Goal: Task Accomplishment & Management: Use online tool/utility

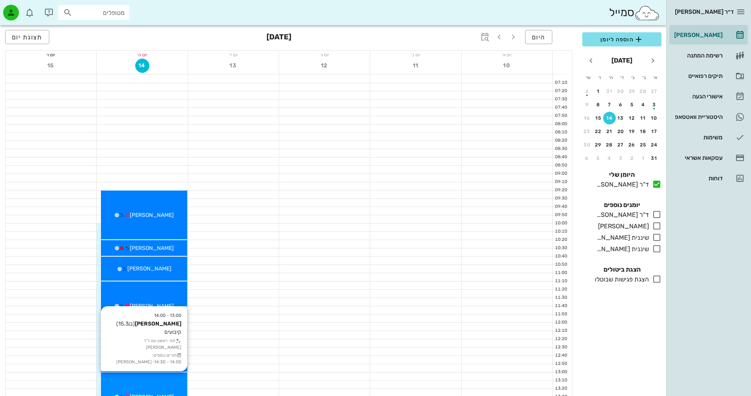
scroll to position [158, 0]
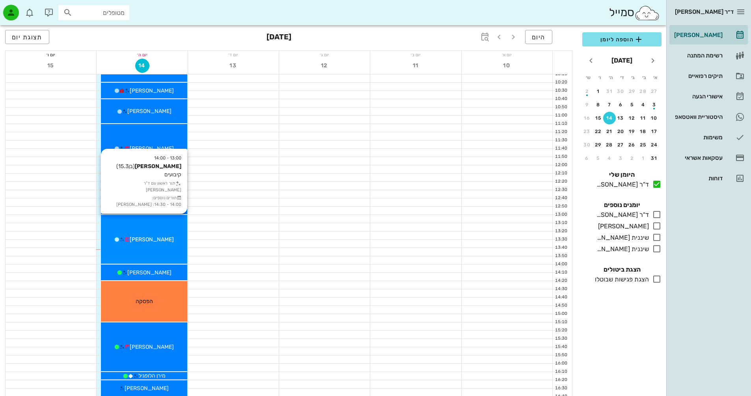
click at [159, 236] on div "[PERSON_NAME]" at bounding box center [144, 240] width 86 height 8
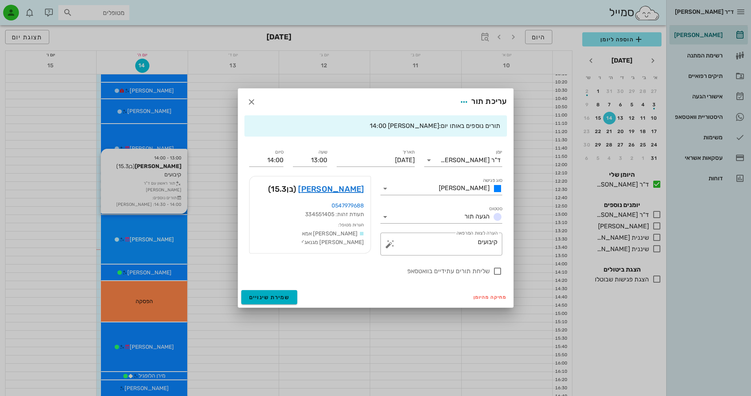
click at [159, 236] on div at bounding box center [375, 198] width 751 height 396
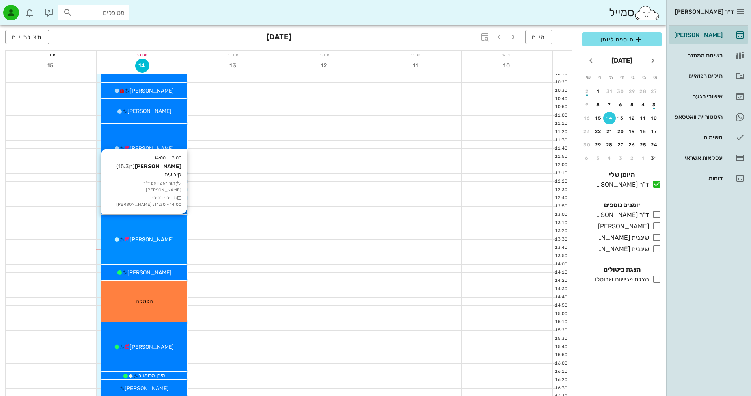
click at [159, 236] on div "[PERSON_NAME]" at bounding box center [144, 240] width 86 height 8
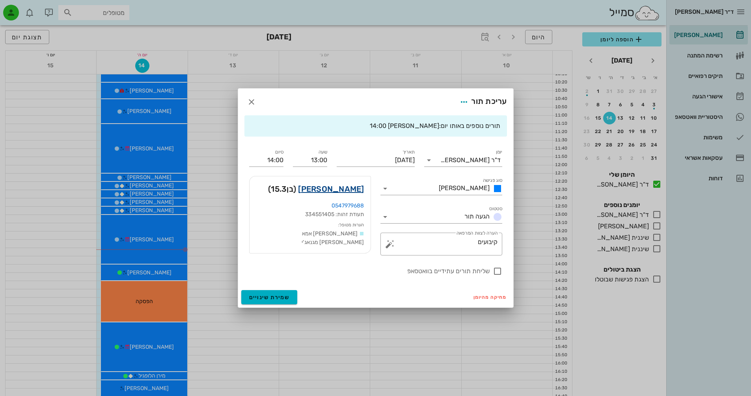
click at [347, 188] on link "[PERSON_NAME]" at bounding box center [331, 189] width 66 height 13
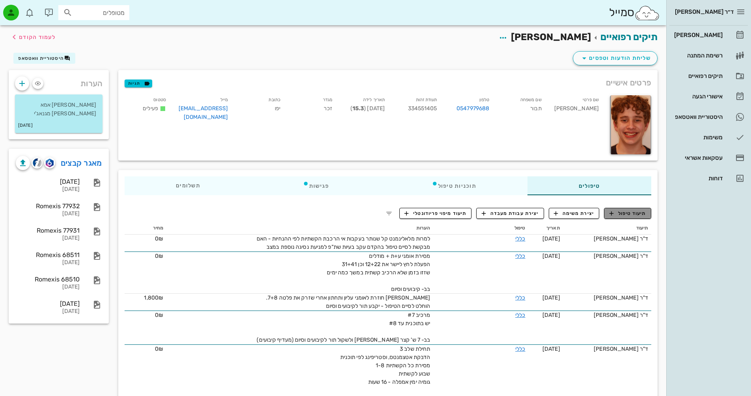
click at [625, 216] on span "תיעוד טיפול" at bounding box center [627, 213] width 37 height 7
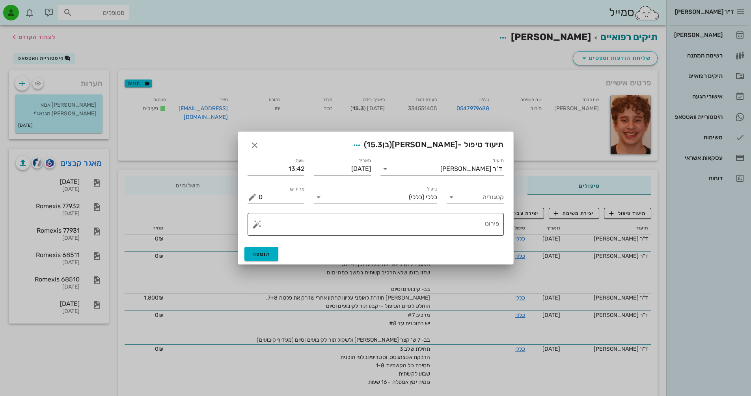
click at [257, 225] on button "button" at bounding box center [256, 224] width 9 height 9
click at [281, 191] on div "[MEDICAL_DATA]" at bounding box center [284, 193] width 64 height 16
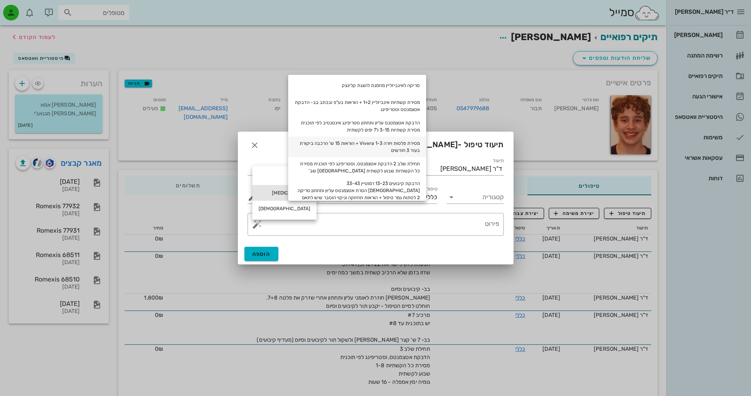
scroll to position [36, 0]
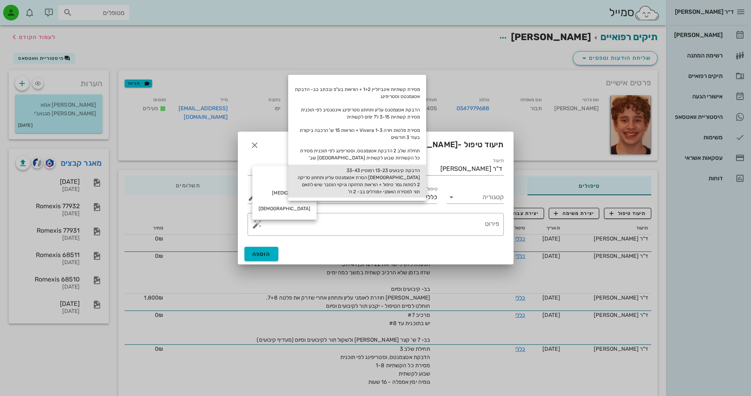
click at [405, 184] on div "הדבקת קיבועים 13-23 רמוטיין 33-43 [DEMOGRAPHIC_DATA] הסרת אטצמנטס עליון ותחתון …" at bounding box center [357, 181] width 138 height 33
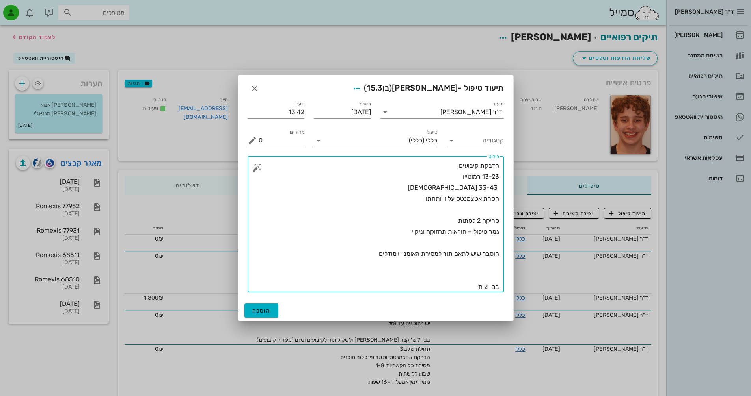
click at [489, 176] on textarea "הדבקת קיבועים 13-23 רמוטיין 33-43 [DEMOGRAPHIC_DATA] הסרת אטצמנטס עליון ותחתון …" at bounding box center [379, 226] width 240 height 132
click at [500, 178] on div "​ פירוט הדבקת קיבועים 12-23 רמוטיין 33-43 אורתופלקס הסרת אטצמנטס עליון ותחתון ס…" at bounding box center [375, 224] width 256 height 136
type textarea "הדבקת קיבועים 12-22 רמוטיין 33-43 [DEMOGRAPHIC_DATA] הסרת אטצמנטס עליון ותחתון …"
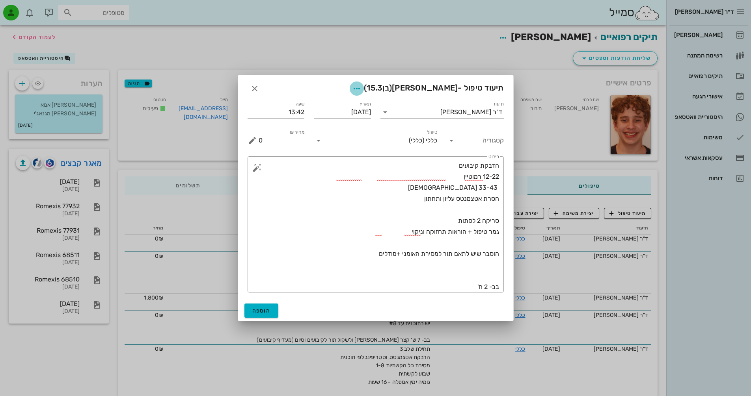
click at [361, 90] on icon "button" at bounding box center [356, 88] width 9 height 9
click at [361, 132] on div "צבע רשומה" at bounding box center [350, 127] width 53 height 7
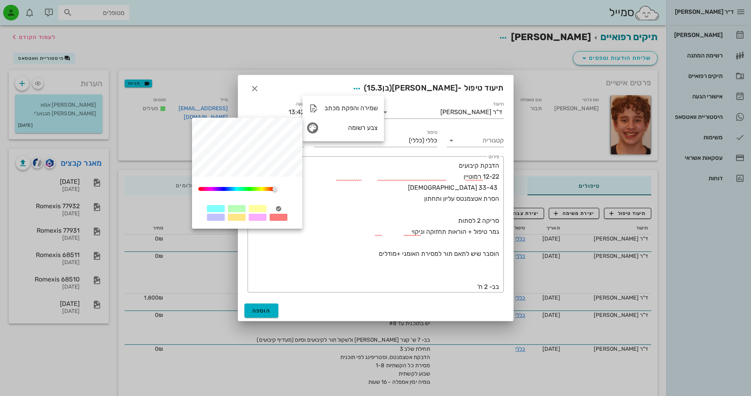
click at [237, 208] on div at bounding box center [237, 208] width 18 height 7
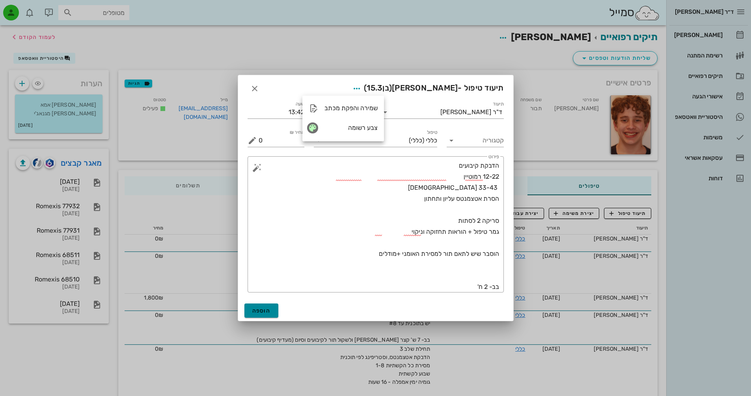
click at [262, 309] on span "הוספה" at bounding box center [261, 311] width 19 height 7
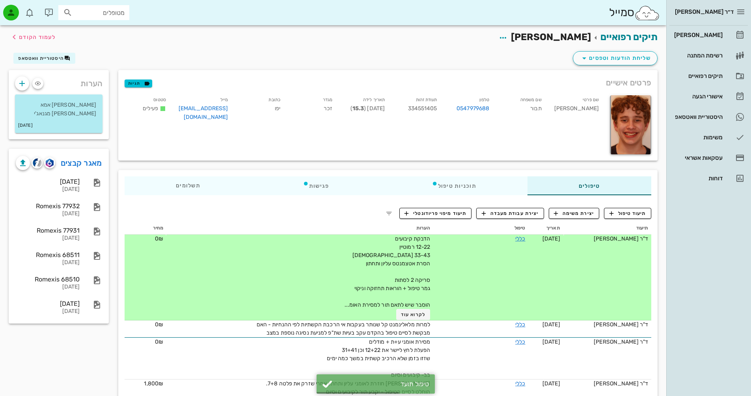
click at [522, 236] on td "כללי" at bounding box center [480, 278] width 95 height 86
click at [519, 238] on link "כללי" at bounding box center [520, 239] width 10 height 7
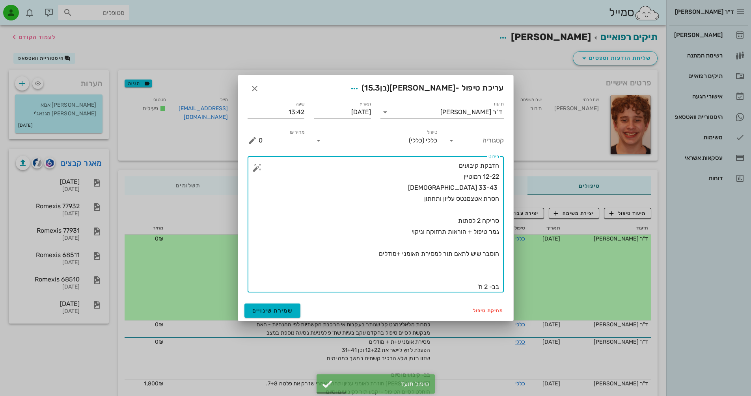
drag, startPoint x: 484, startPoint y: 286, endPoint x: 490, endPoint y: 288, distance: 7.0
click at [490, 288] on textarea "הדבקת קיבועים 12-22 רמוטיין 33-43 [DEMOGRAPHIC_DATA] הסרת אטצמנטס עליון ותחתון …" at bounding box center [379, 226] width 240 height 132
type textarea "הדבקת קיבועים 12-22 רמוטיין 33-43 [DEMOGRAPHIC_DATA] הסרת אטצמנטס עליון ותחתון …"
click at [359, 89] on icon "button" at bounding box center [354, 88] width 9 height 9
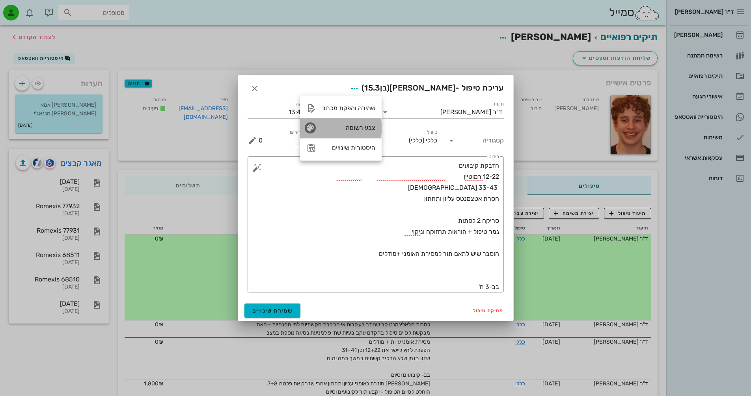
click at [353, 131] on div "צבע רשומה" at bounding box center [348, 127] width 53 height 7
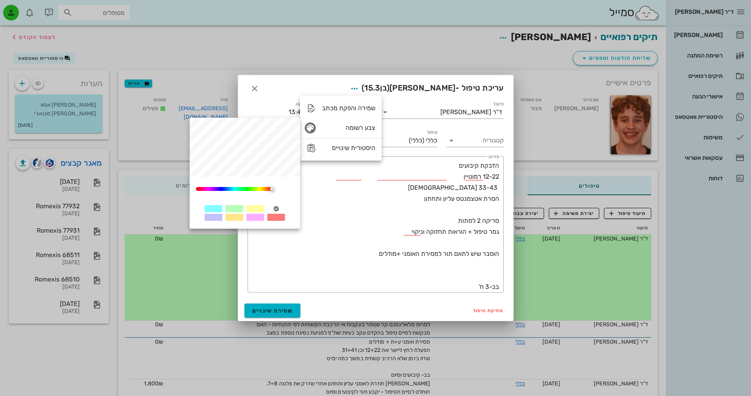
click at [236, 209] on div at bounding box center [234, 208] width 18 height 7
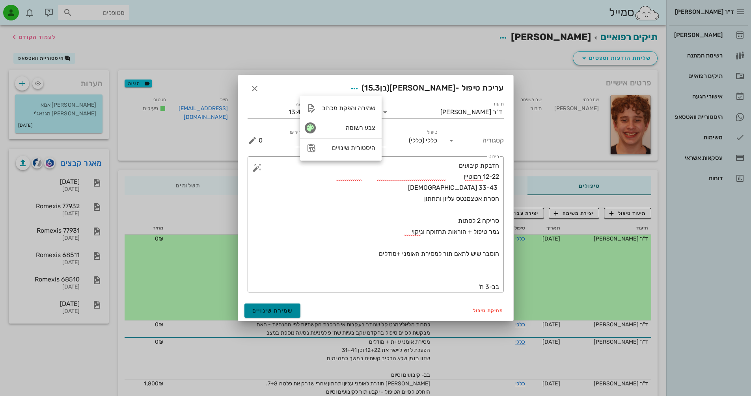
click at [269, 311] on span "שמירת שינויים" at bounding box center [272, 311] width 41 height 7
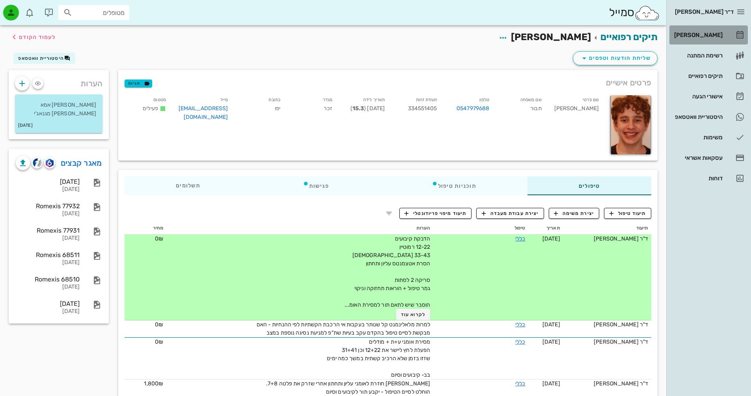
click at [716, 37] on div "[PERSON_NAME]" at bounding box center [697, 35] width 50 height 6
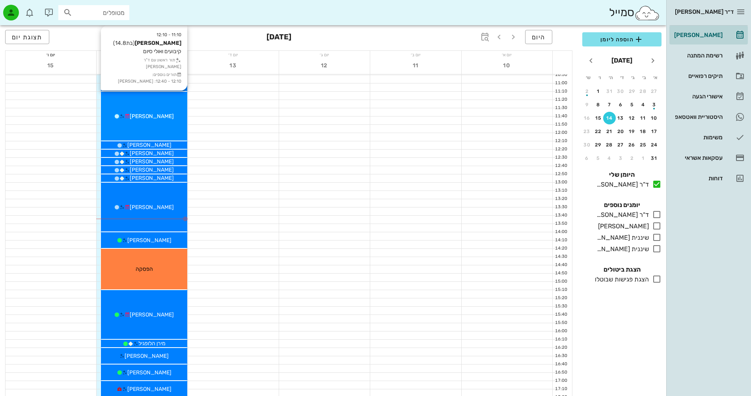
scroll to position [197, 0]
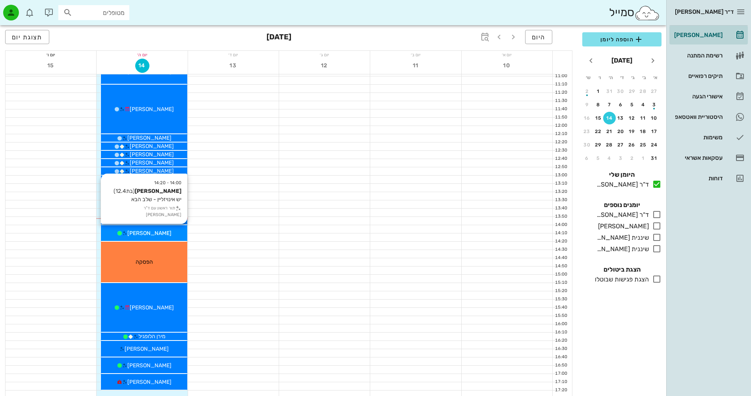
click at [160, 235] on span "[PERSON_NAME]" at bounding box center [149, 233] width 44 height 7
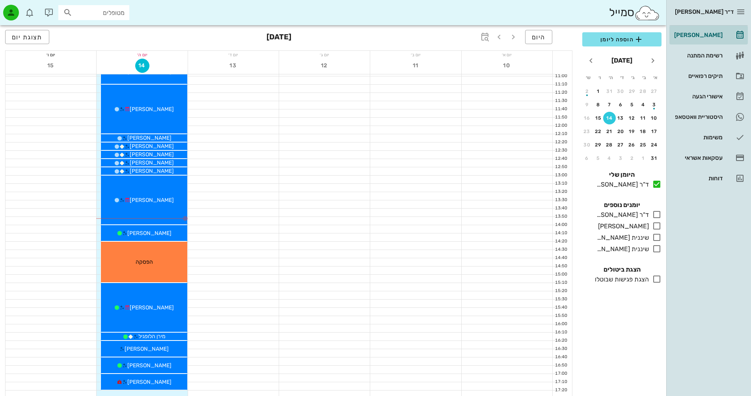
click at [244, 218] on div at bounding box center [233, 221] width 91 height 8
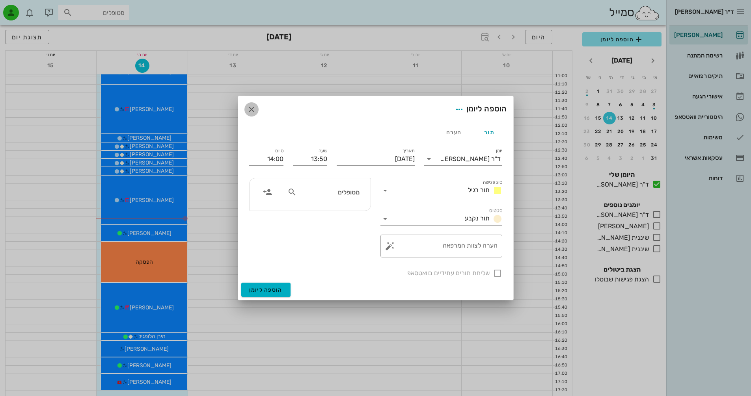
click at [252, 108] on icon "button" at bounding box center [251, 109] width 9 height 9
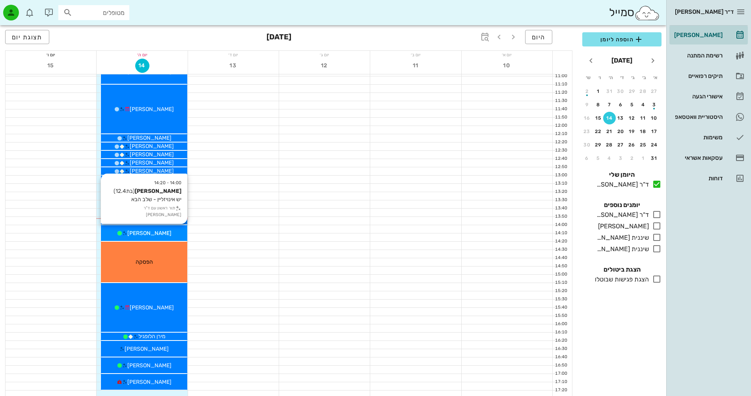
click at [164, 230] on div "[PERSON_NAME]" at bounding box center [144, 233] width 86 height 8
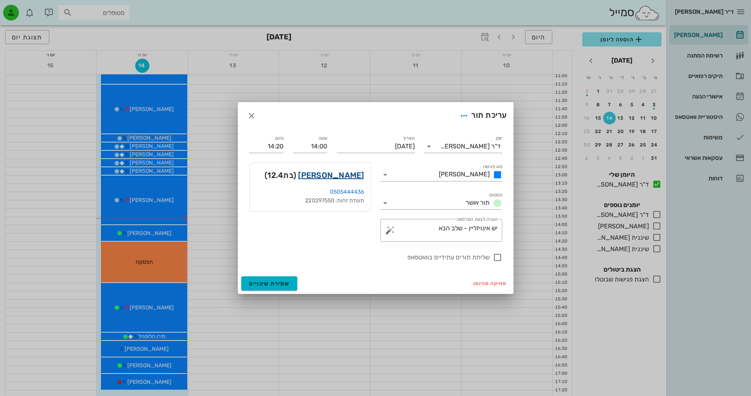
click at [356, 173] on link "[PERSON_NAME]" at bounding box center [331, 175] width 66 height 13
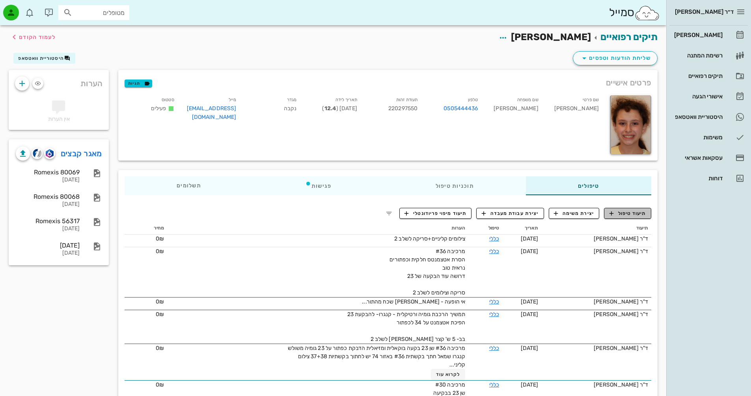
click at [635, 214] on span "תיעוד טיפול" at bounding box center [627, 213] width 37 height 7
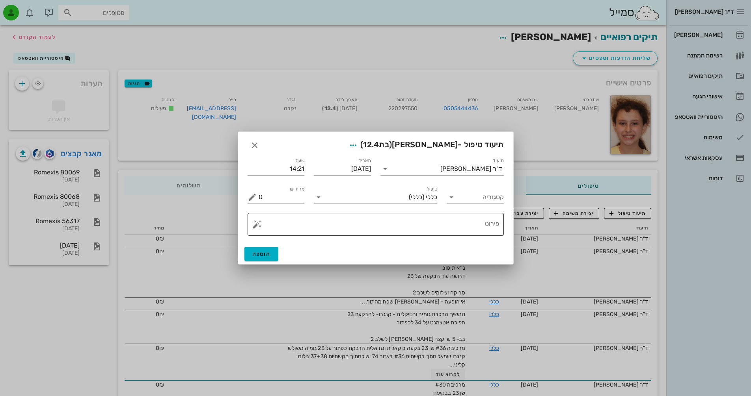
click at [256, 227] on button "button" at bounding box center [256, 224] width 9 height 9
click at [275, 193] on div "[MEDICAL_DATA]" at bounding box center [284, 193] width 64 height 16
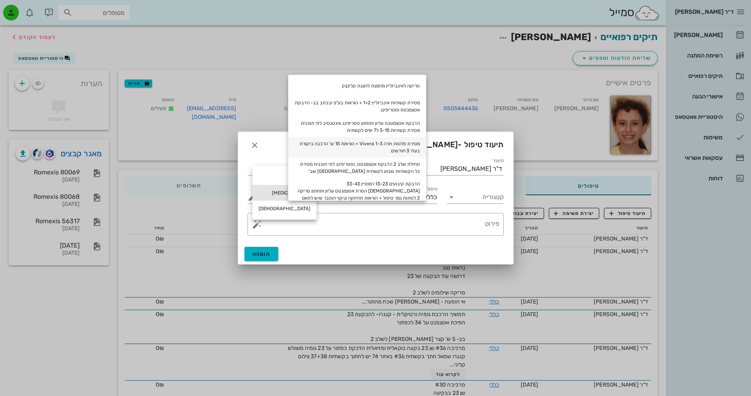
scroll to position [36, 0]
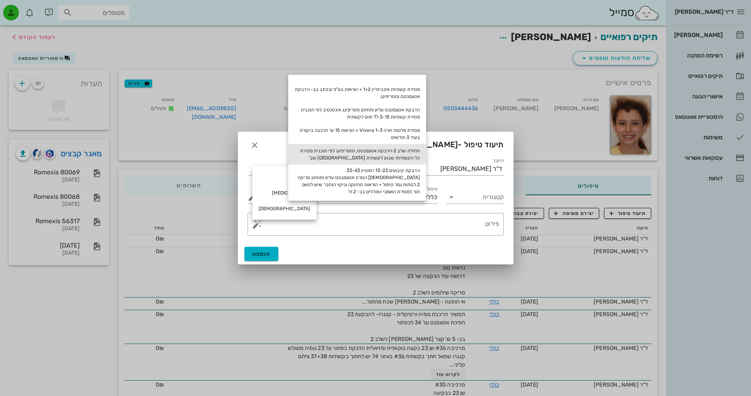
click at [380, 152] on div "תחילת שלב 2 הדבקת אטצמנטס, וסטריפינג לפי תוכנית מסירת כל הקשתיות שבוע לקשתית [G…" at bounding box center [357, 154] width 138 height 20
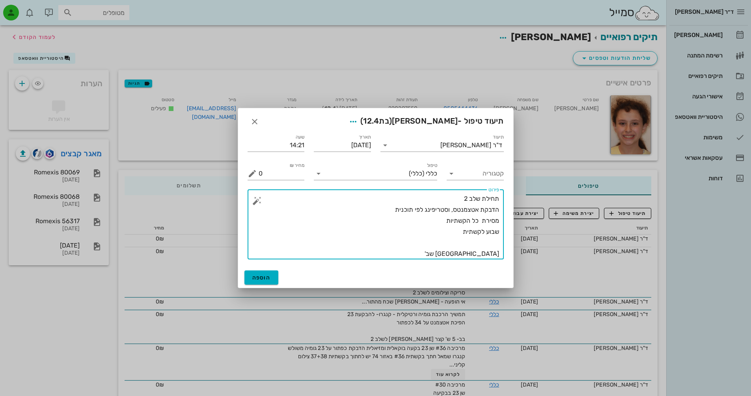
click at [446, 229] on textarea "תחילת שלב 2 הדבקת אטצמנטס, וסטריפינג לפי תוכנית מסירת כל הקשתיות שבוע לקשתית [G…" at bounding box center [379, 226] width 240 height 66
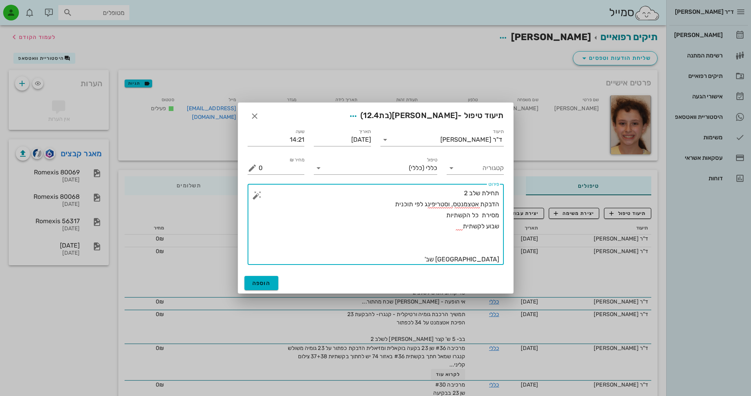
click at [454, 226] on textarea "תחילת שלב 2 הדבקת אטצמנטס, וסטריפינג לפי תוכנית מסירת כל הקשתיות שבוע לקשתית [G…" at bounding box center [379, 226] width 240 height 77
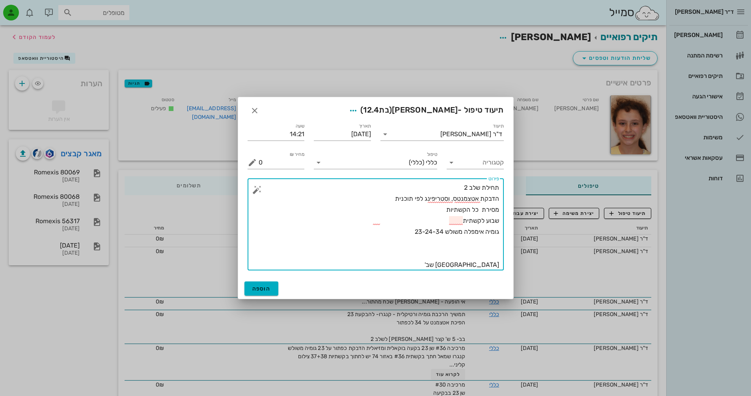
click at [489, 232] on textarea "תחילת שלב 2 הדבקת אטצמנטס, וסטריפינג לפי תוכנית מסירת כל הקשתיות שבוע לקשתית גו…" at bounding box center [379, 226] width 240 height 88
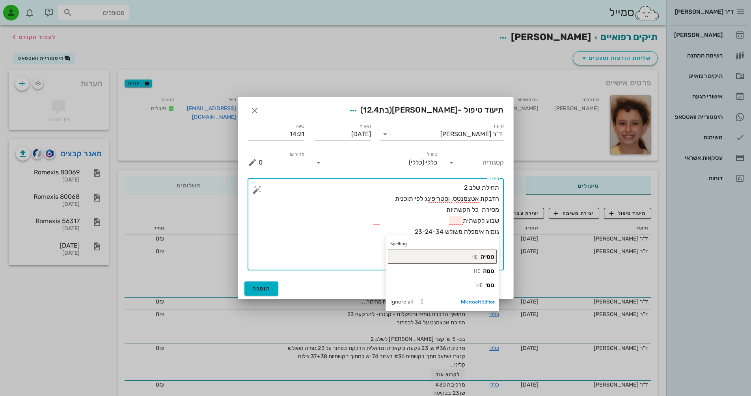
click at [491, 255] on span "גומייה" at bounding box center [487, 256] width 14 height 7
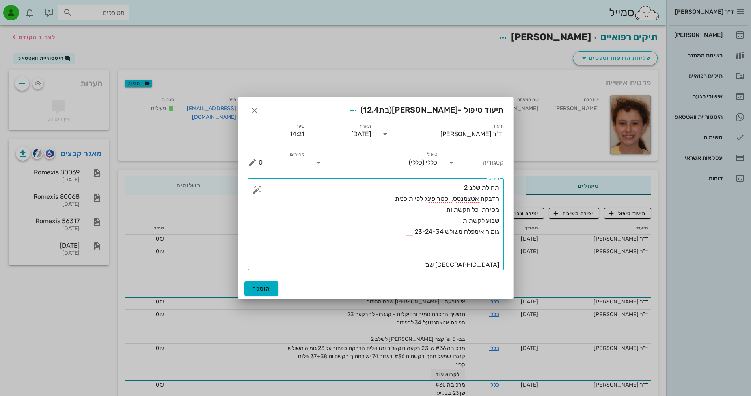
click at [405, 234] on textarea "תחילת שלב 2 הדבקת אטצמנטס, וסטריפינג לפי תוכנית מסירת כל הקשתיות שבוע לקשתית גו…" at bounding box center [379, 226] width 240 height 88
type textarea "תחילת שלב 2 הדבקת אטצמנטס, וסטריפינג לפי תוכנית מסירת כל הקשתיות שבוע לקשתית גו…"
click at [264, 287] on span "הוספה" at bounding box center [261, 289] width 19 height 7
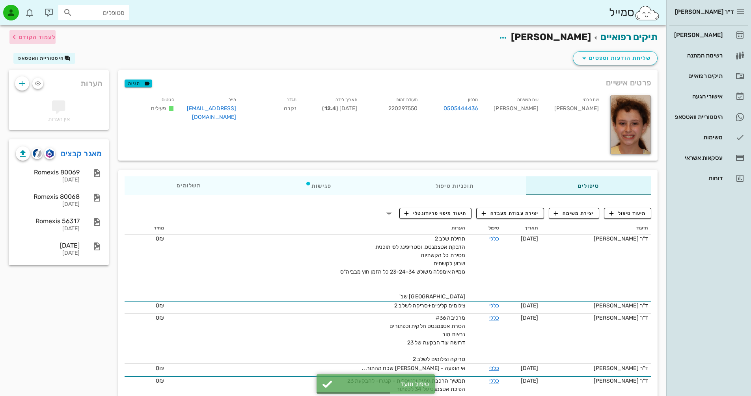
click at [25, 38] on span "לעמוד הקודם" at bounding box center [37, 37] width 37 height 7
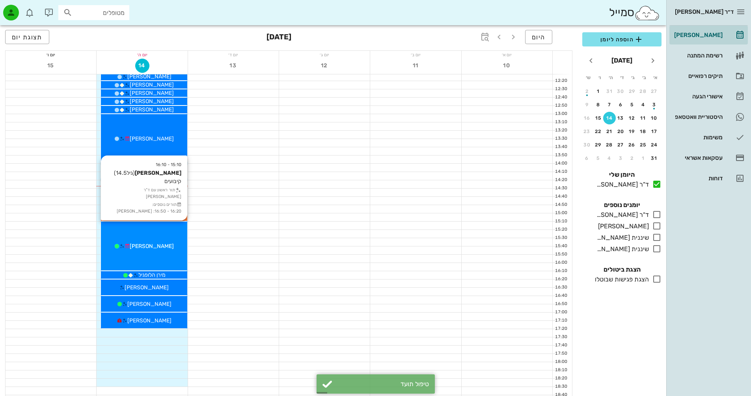
scroll to position [276, 0]
